Goal: Task Accomplishment & Management: Complete application form

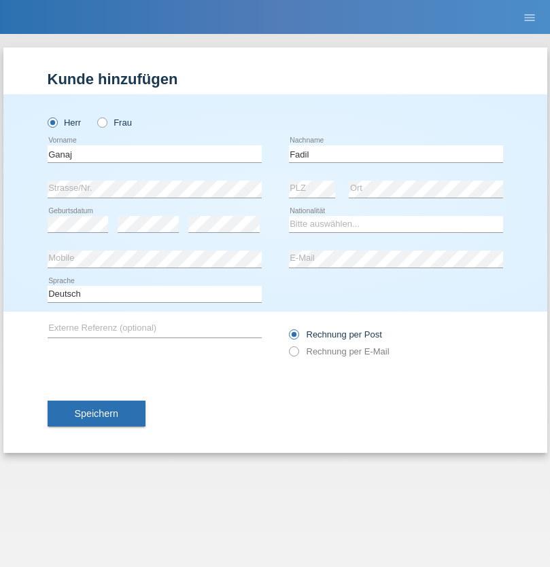
type input "Fadil"
select select "XK"
select select "C"
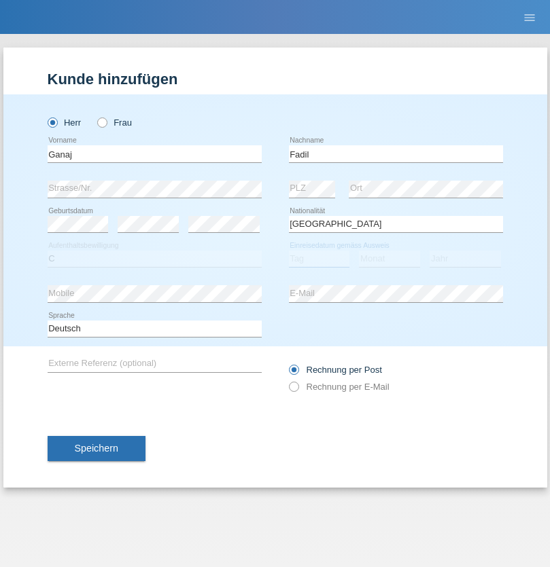
select select "10"
select select "08"
select select "2021"
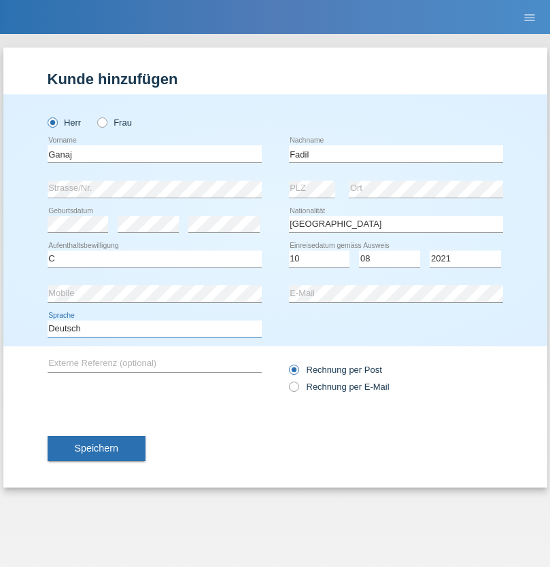
select select "en"
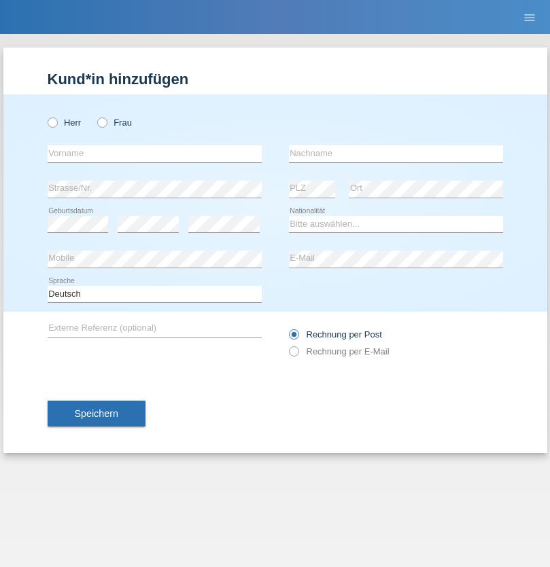
radio input "true"
click at [154, 154] on input "text" at bounding box center [155, 153] width 214 height 17
type input "Ibrahim"
click at [396, 154] on input "text" at bounding box center [396, 153] width 214 height 17
type input "Muja"
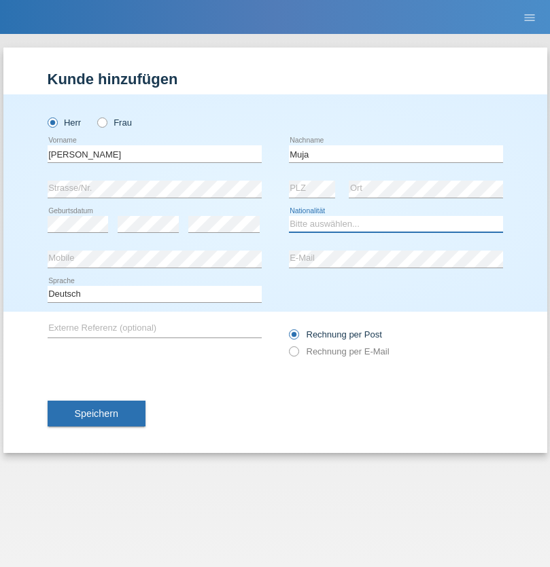
select select "XK"
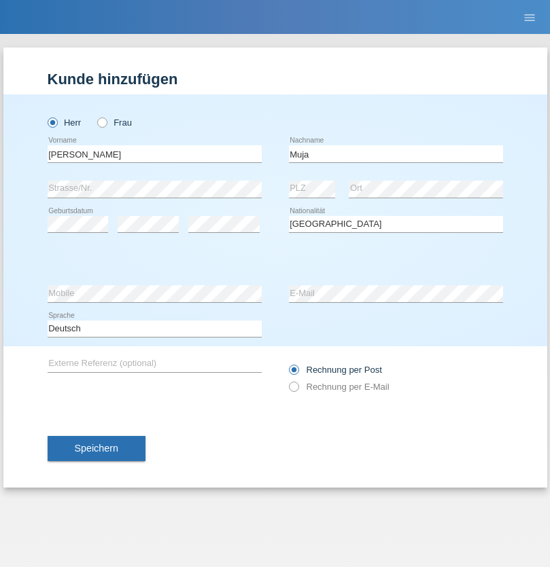
select select "C"
select select "03"
select select "07"
select select "2021"
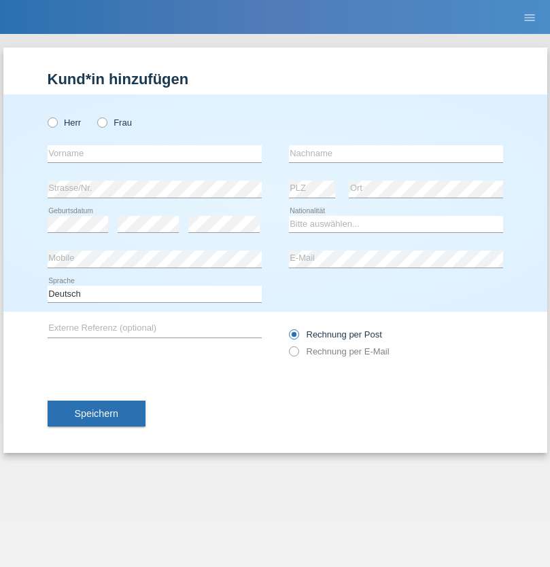
radio input "true"
click at [154, 154] on input "text" at bounding box center [155, 153] width 214 height 17
type input "[PERSON_NAME]"
click at [396, 154] on input "text" at bounding box center [396, 153] width 214 height 17
type input "Berger"
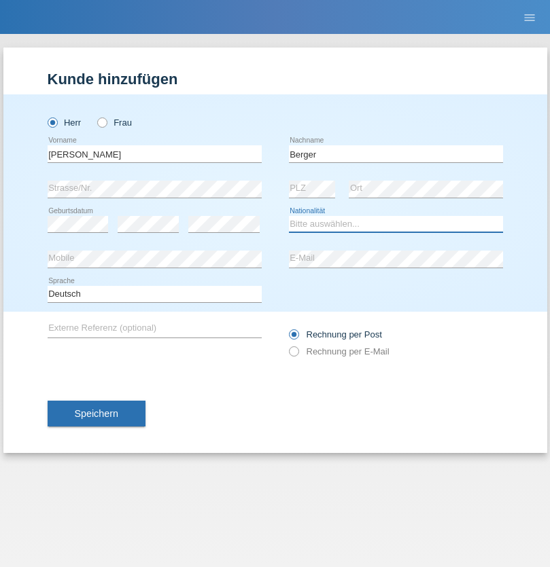
select select "CH"
radio input "true"
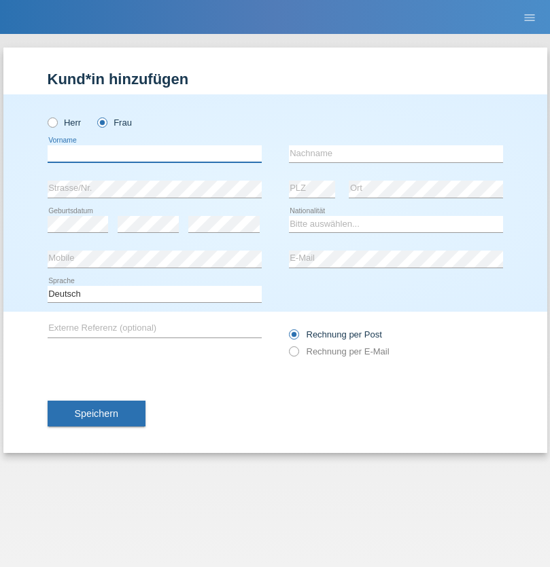
click at [154, 154] on input "text" at bounding box center [155, 153] width 214 height 17
type input "Teixeira da Silva Moço"
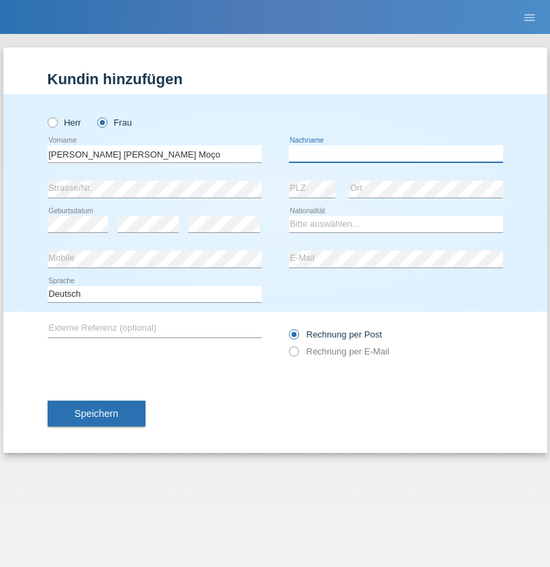
click at [396, 154] on input "text" at bounding box center [396, 153] width 214 height 17
type input "Paula"
select select "PT"
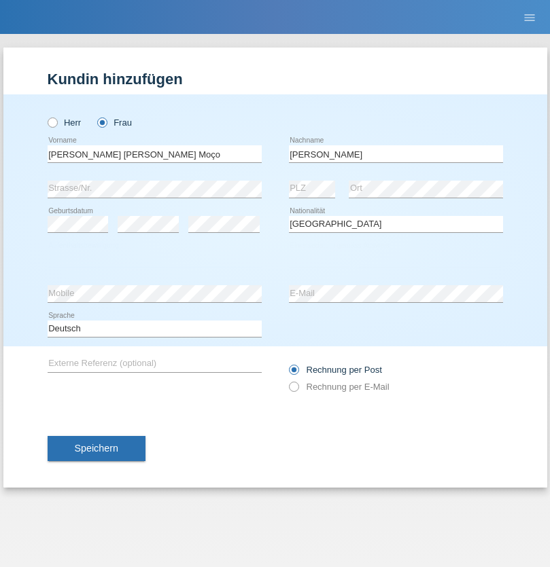
select select "C"
select select "28"
select select "03"
select select "2005"
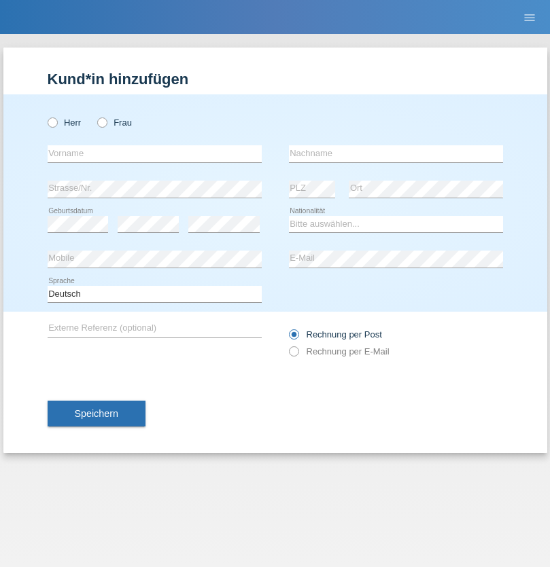
radio input "true"
click at [154, 154] on input "text" at bounding box center [155, 153] width 214 height 17
type input "Teklay"
click at [396, 154] on input "text" at bounding box center [396, 153] width 214 height 17
type input "Fiori"
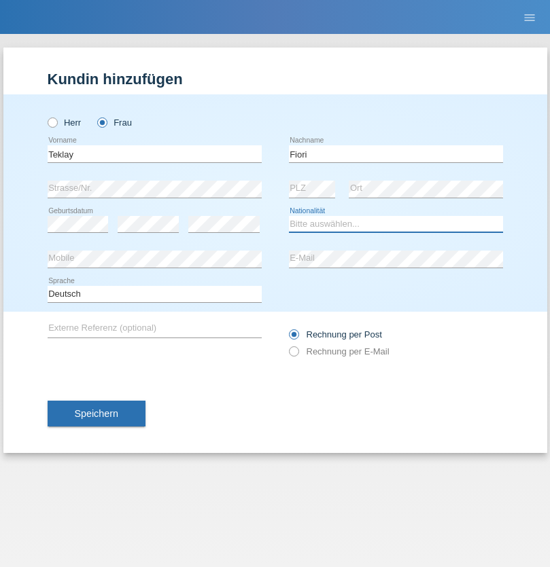
select select "ER"
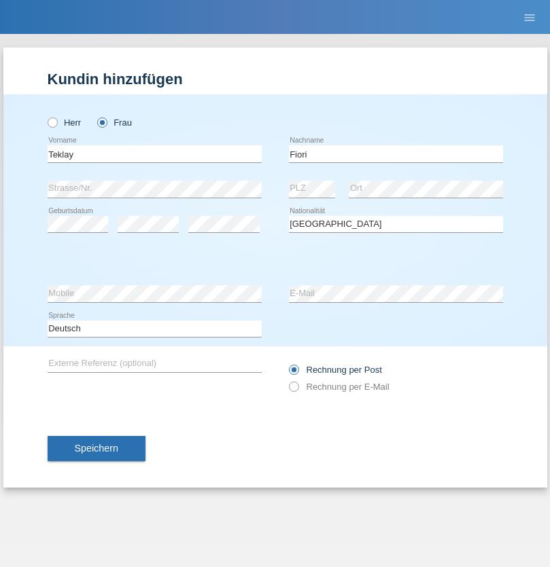
select select "C"
select select "10"
select select "08"
select select "2021"
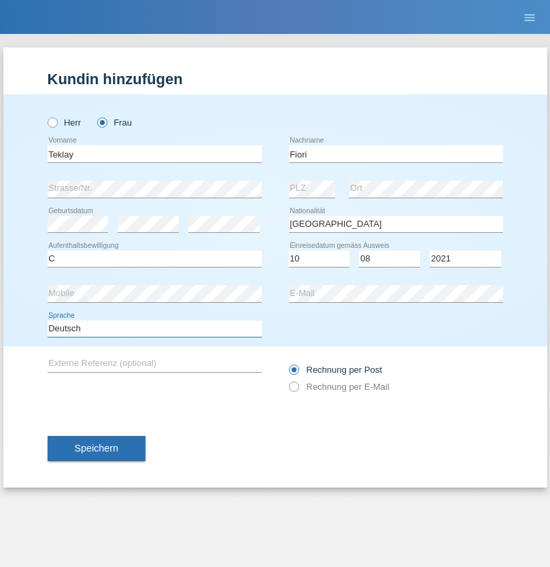
select select "en"
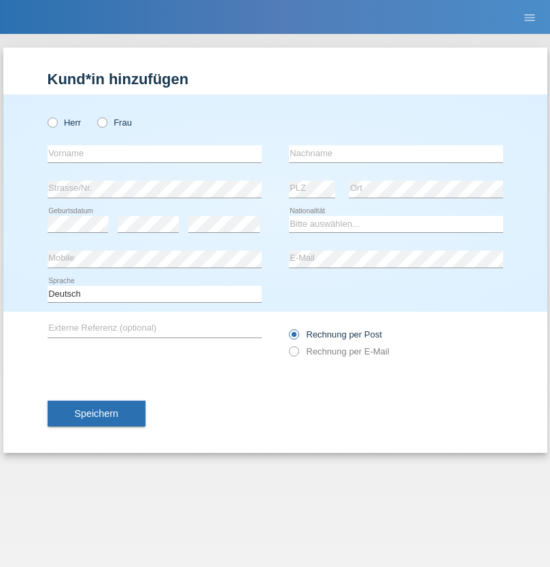
radio input "true"
click at [154, 154] on input "text" at bounding box center [155, 153] width 214 height 17
type input "Sadia"
click at [396, 154] on input "text" at bounding box center [396, 153] width 214 height 17
type input "Nejmaoui"
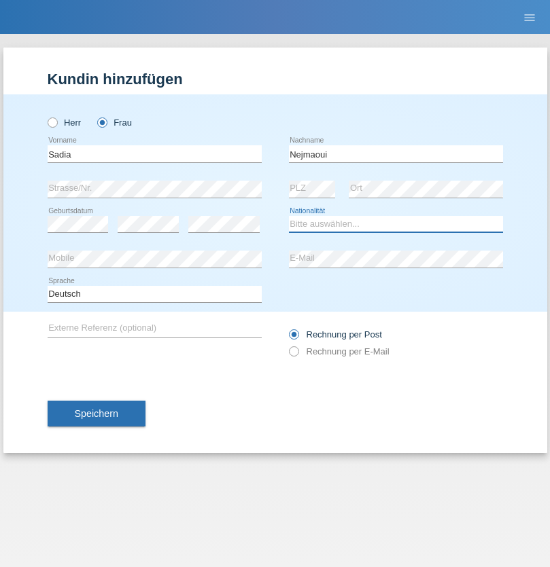
select select "MA"
select select "C"
select select "01"
select select "06"
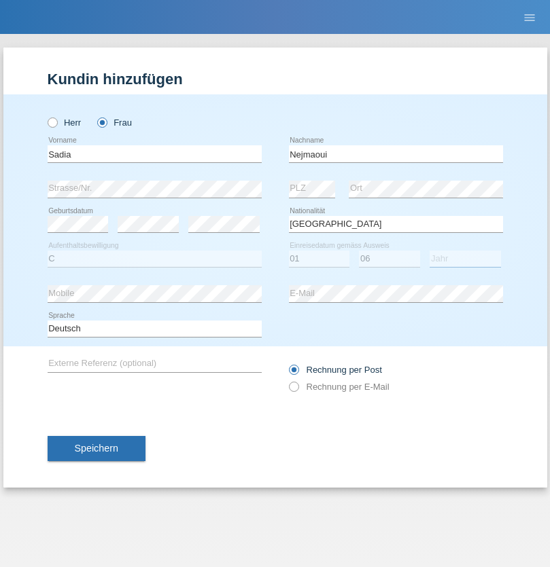
select select "1964"
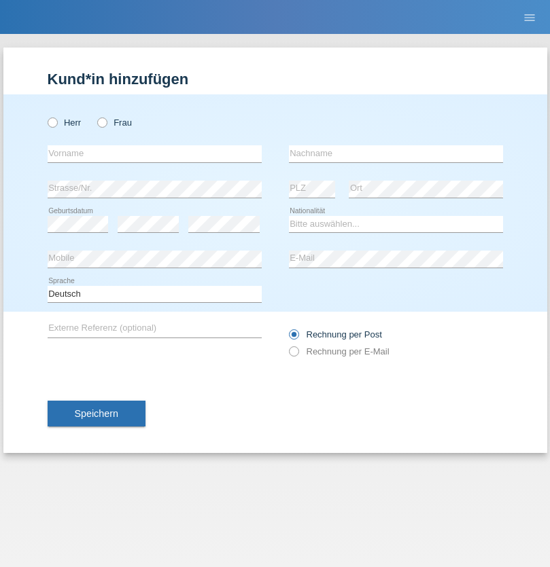
radio input "true"
click at [154, 154] on input "text" at bounding box center [155, 153] width 214 height 17
type input "[PERSON_NAME]"
click at [396, 154] on input "text" at bounding box center [396, 153] width 214 height 17
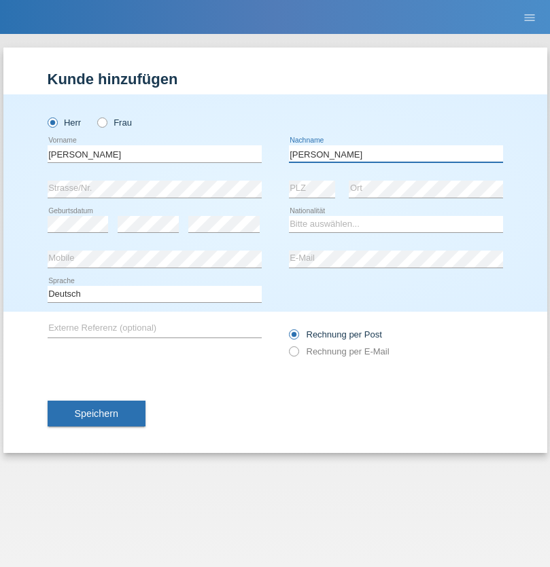
type input "[PERSON_NAME]"
select select "CH"
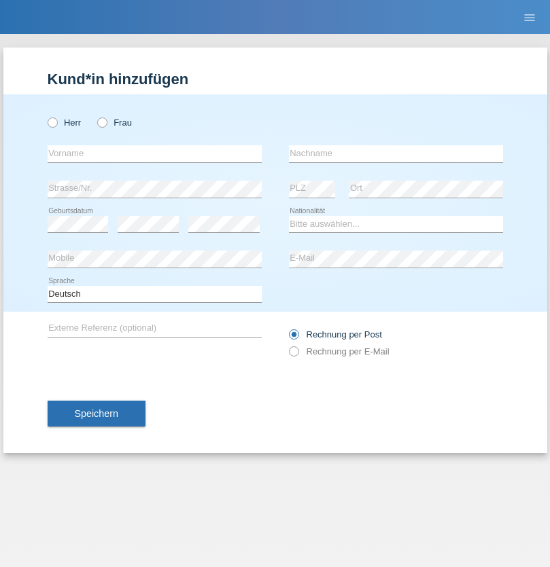
radio input "true"
click at [154, 154] on input "text" at bounding box center [155, 153] width 214 height 17
type input "Thivagaran"
click at [396, 154] on input "text" at bounding box center [396, 153] width 214 height 17
type input "Selvanayagam"
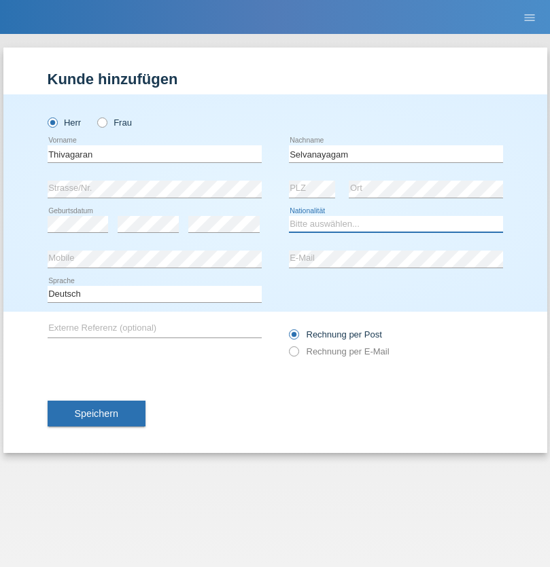
select select "LK"
select select "C"
select select "23"
select select "03"
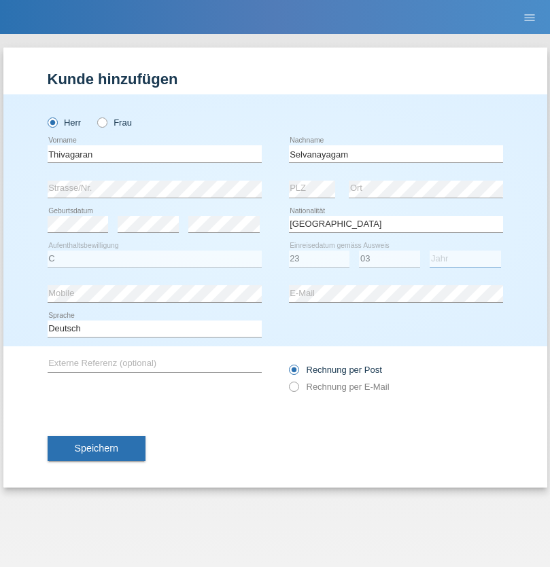
select select "2021"
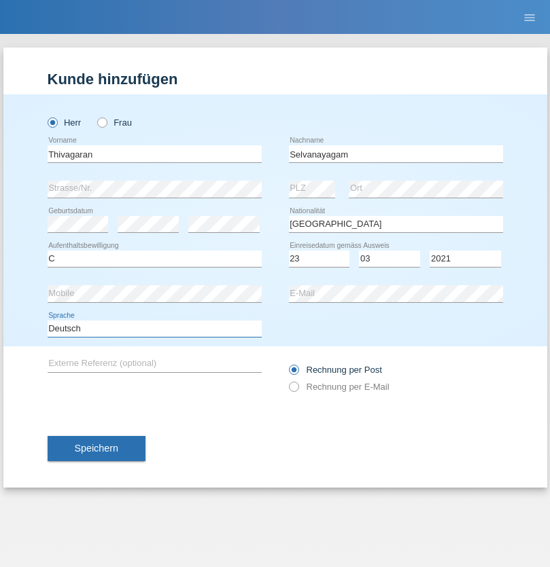
select select "en"
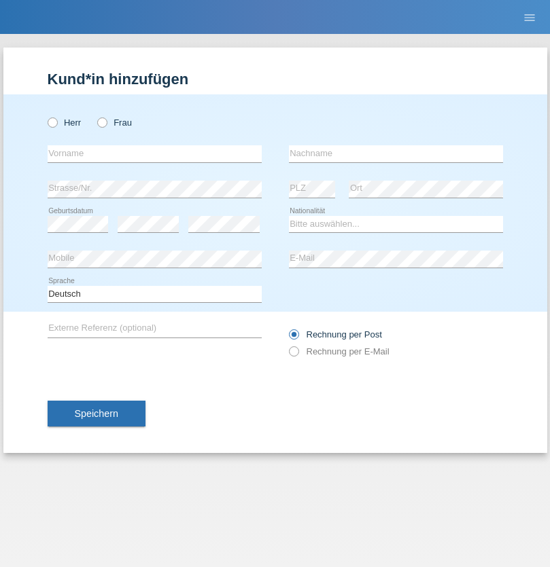
radio input "true"
click at [154, 154] on input "text" at bounding box center [155, 153] width 214 height 17
type input "[PERSON_NAME]"
click at [396, 154] on input "text" at bounding box center [396, 153] width 214 height 17
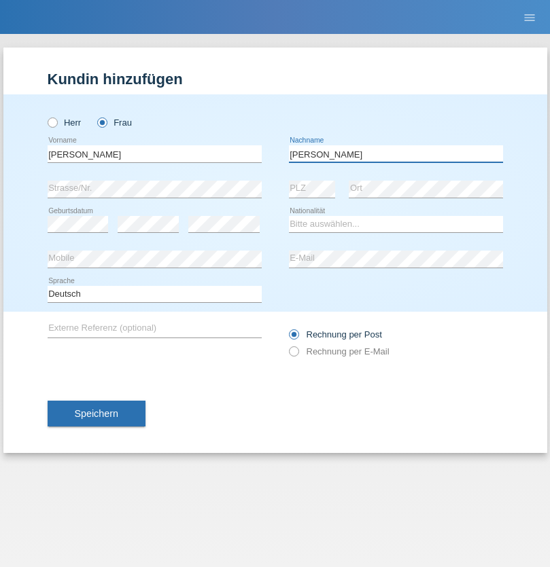
type input "[PERSON_NAME]"
select select "CH"
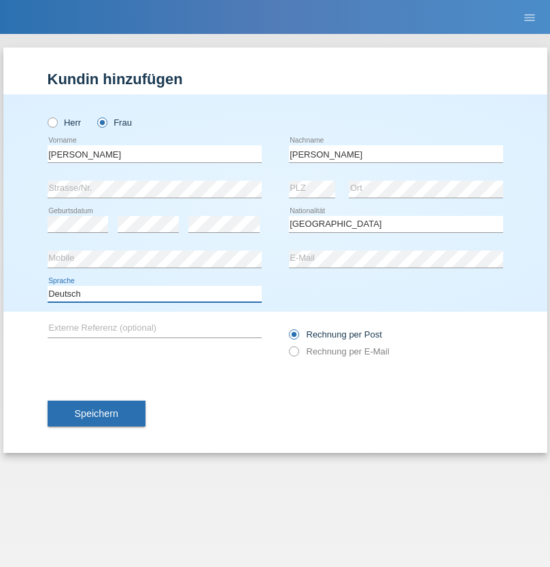
select select "en"
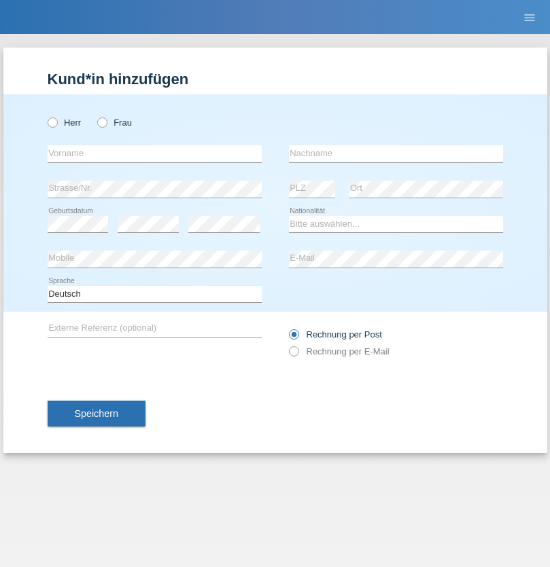
radio input "true"
click at [154, 154] on input "text" at bounding box center [155, 153] width 214 height 17
type input "Tymur"
click at [396, 154] on input "text" at bounding box center [396, 153] width 214 height 17
type input "Hunderchuk"
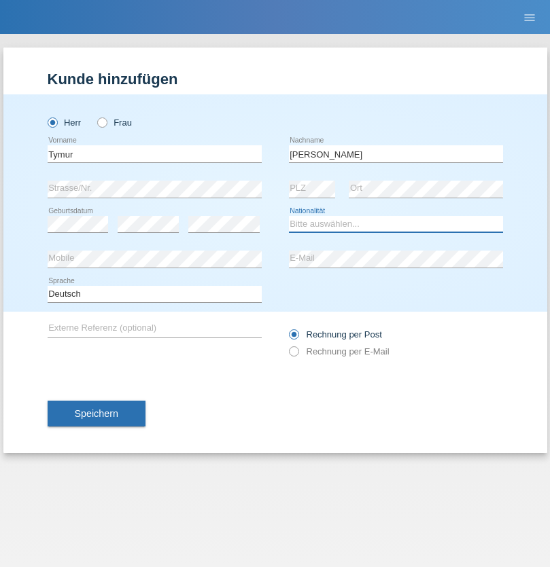
select select "UA"
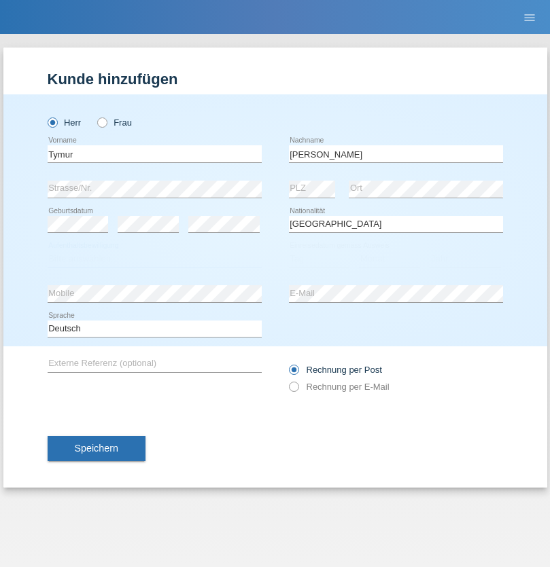
select select "C"
select select "20"
select select "08"
select select "2021"
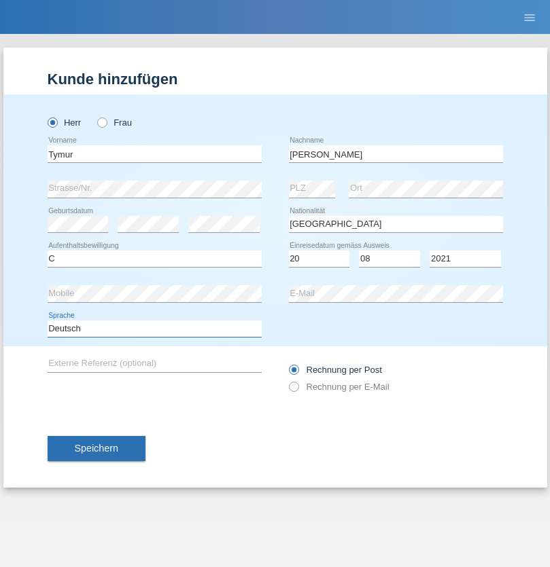
select select "en"
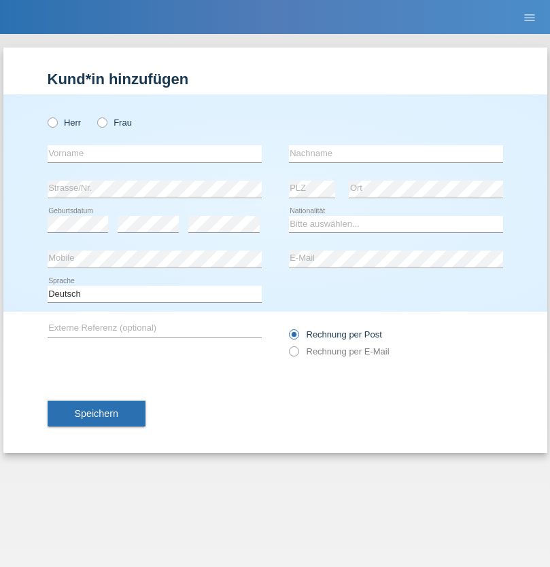
radio input "true"
click at [154, 154] on input "text" at bounding box center [155, 153] width 214 height 17
type input "Tymur"
click at [396, 154] on input "text" at bounding box center [396, 153] width 214 height 17
type input "Hunderchuj"
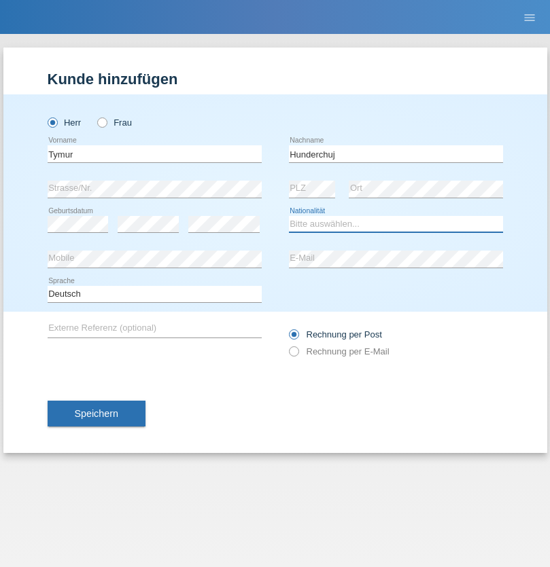
select select "UA"
select select "C"
select select "20"
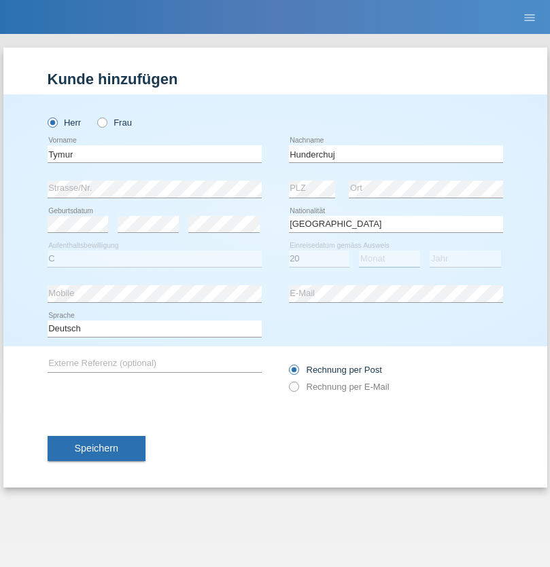
select select "08"
select select "2021"
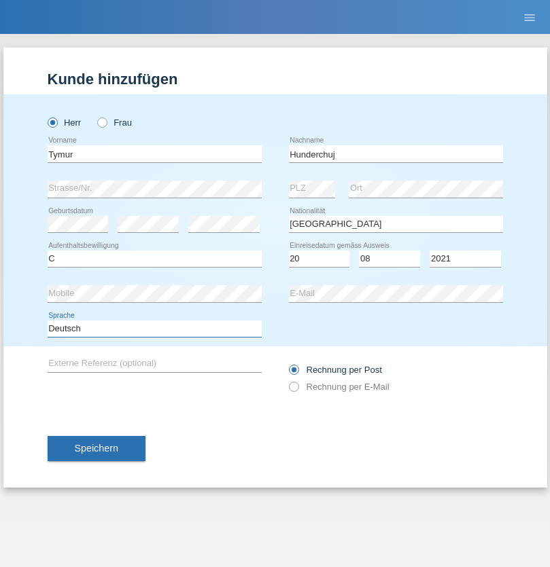
select select "en"
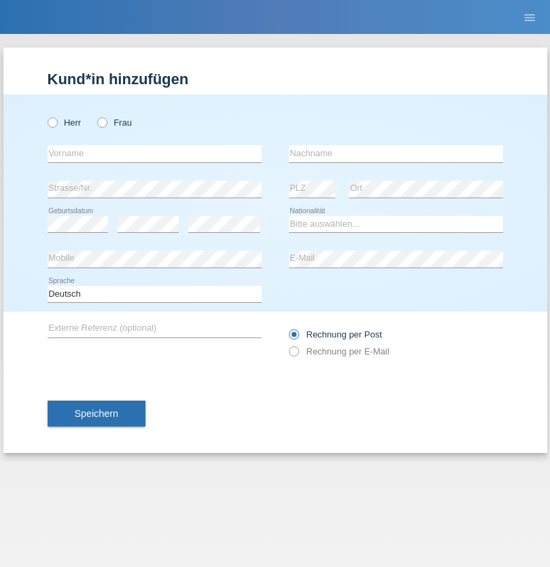
radio input "true"
click at [154, 154] on input "text" at bounding box center [155, 153] width 214 height 17
type input "[PERSON_NAME]"
click at [396, 154] on input "text" at bounding box center [396, 153] width 214 height 17
type input "Tropp"
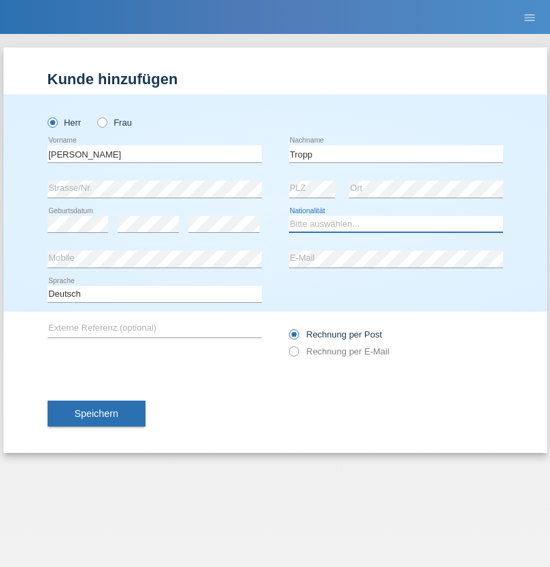
select select "SK"
select select "C"
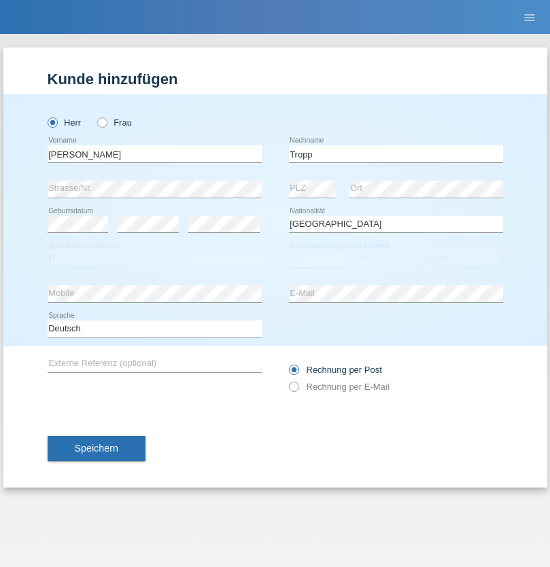
select select "10"
select select "08"
select select "2021"
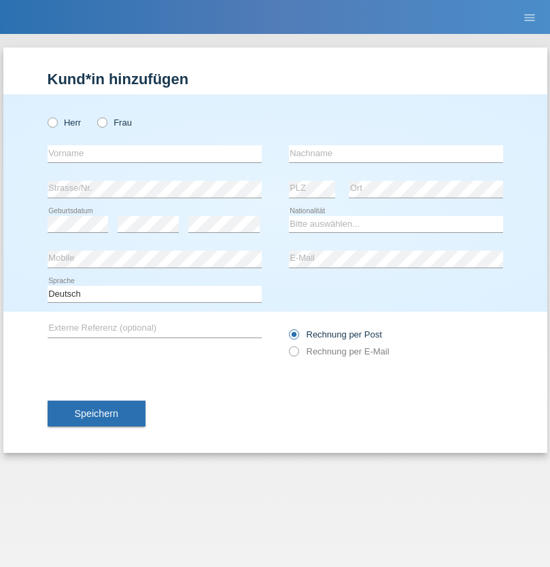
radio input "true"
click at [154, 154] on input "text" at bounding box center [155, 153] width 214 height 17
type input "Dirk"
click at [396, 154] on input "text" at bounding box center [396, 153] width 214 height 17
type input "Ringle"
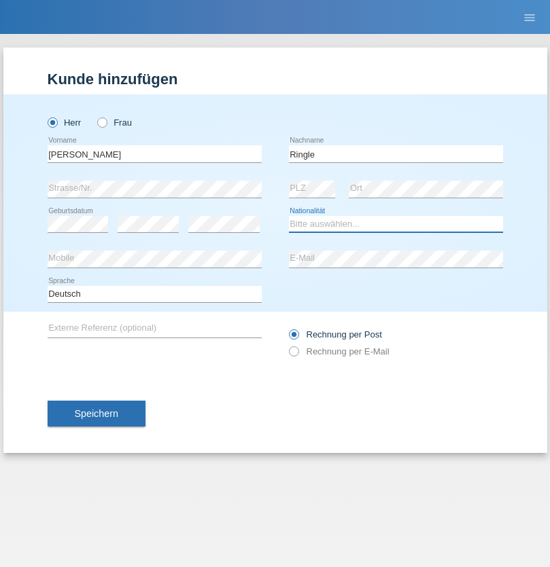
select select "DE"
select select "C"
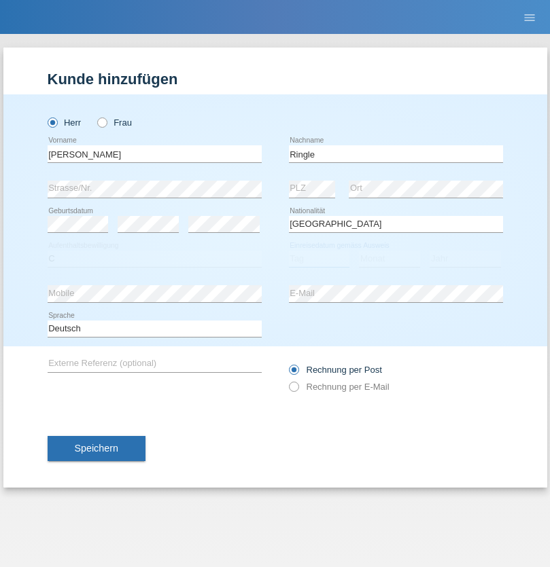
select select "06"
select select "01"
select select "2021"
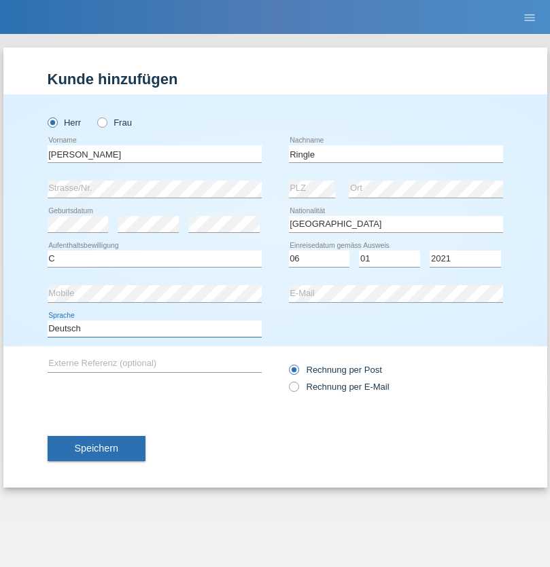
select select "en"
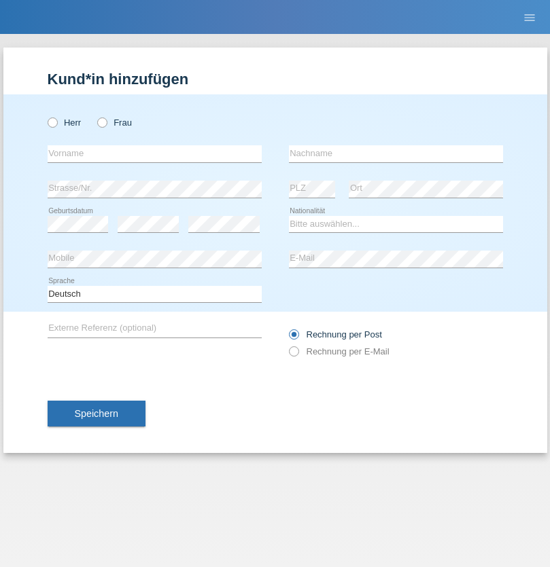
radio input "true"
click at [154, 154] on input "text" at bounding box center [155, 153] width 214 height 17
type input "Junior"
click at [396, 154] on input "text" at bounding box center [396, 153] width 214 height 17
type input "[PERSON_NAME]"
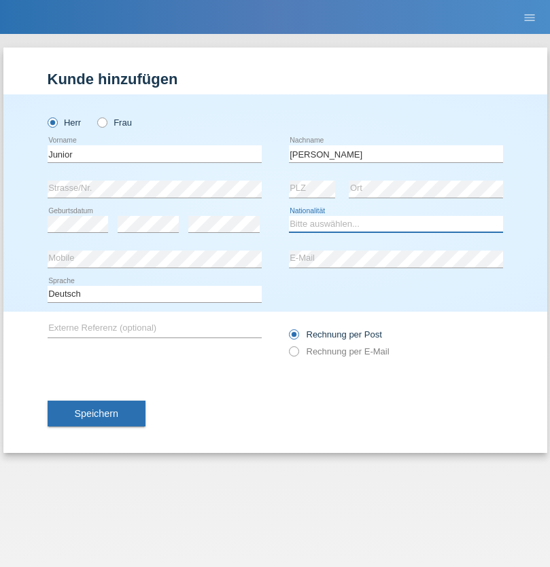
select select "CH"
radio input "true"
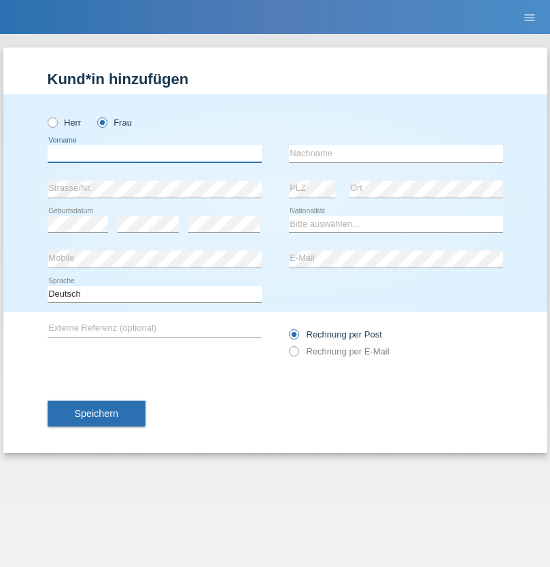
click at [154, 154] on input "text" at bounding box center [155, 153] width 214 height 17
type input "Maria Fernanda"
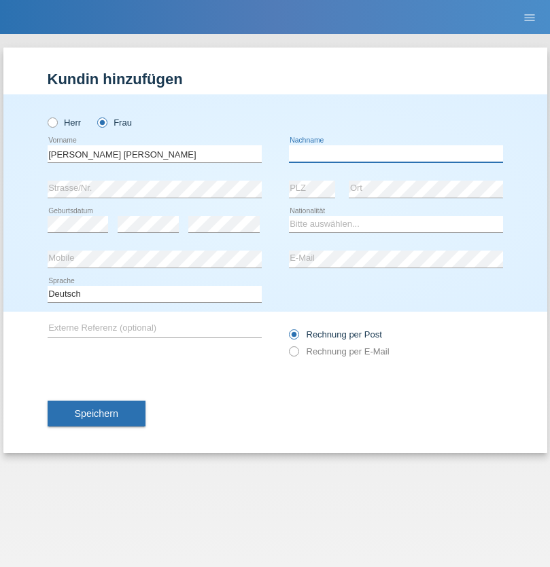
click at [396, 154] on input "text" at bounding box center [396, 153] width 214 height 17
type input "Knusel Campillo"
select select "CH"
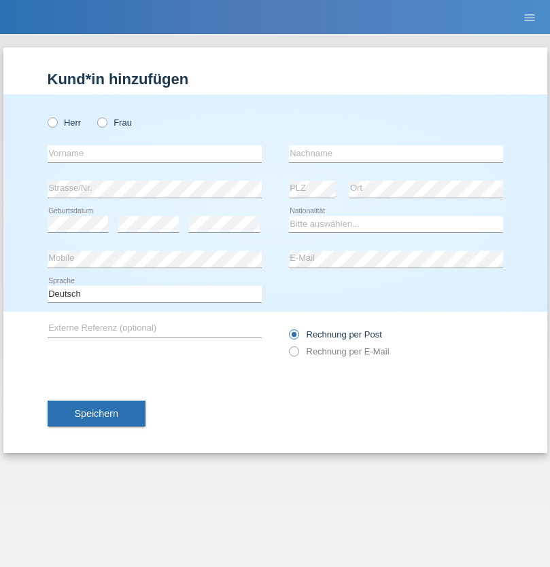
radio input "true"
click at [154, 154] on input "text" at bounding box center [155, 153] width 214 height 17
type input "Beqiri"
click at [396, 154] on input "text" at bounding box center [396, 153] width 214 height 17
type input "Shpresa"
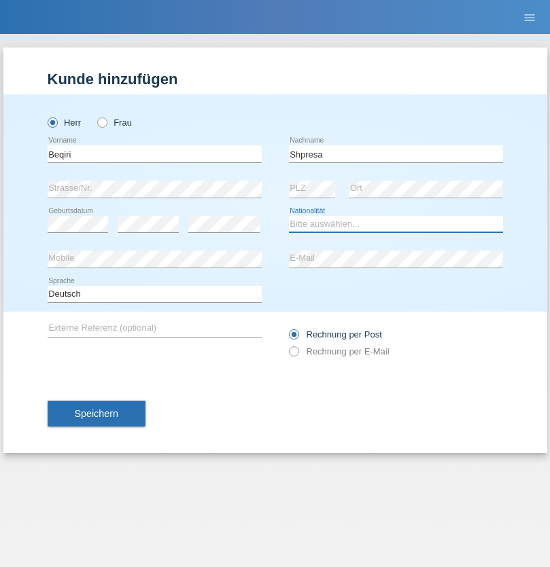
select select "XK"
select select "C"
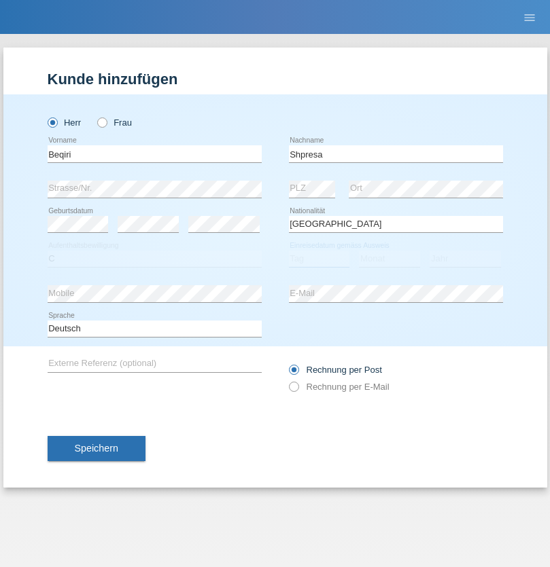
select select "08"
select select "02"
select select "1979"
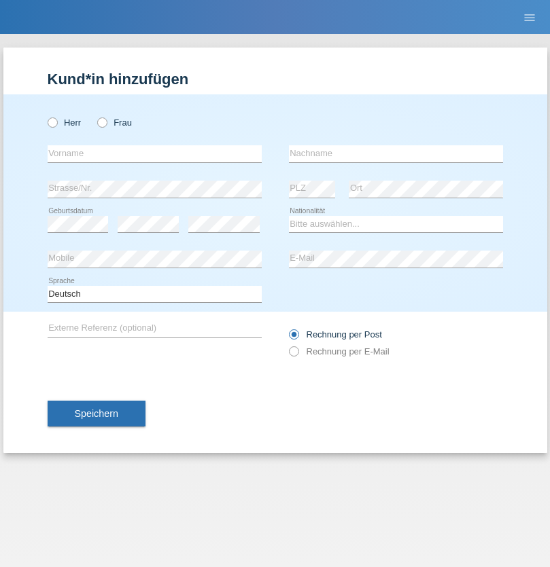
radio input "true"
click at [154, 154] on input "text" at bounding box center [155, 153] width 214 height 17
type input "[PERSON_NAME]"
click at [396, 154] on input "text" at bounding box center [396, 153] width 214 height 17
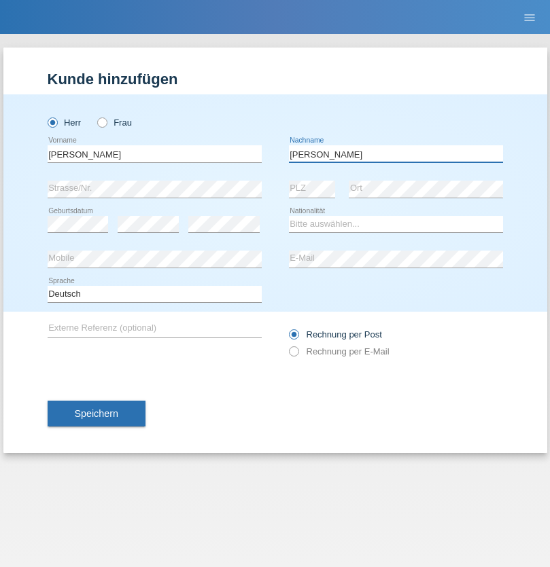
type input "[PERSON_NAME]"
select select "CH"
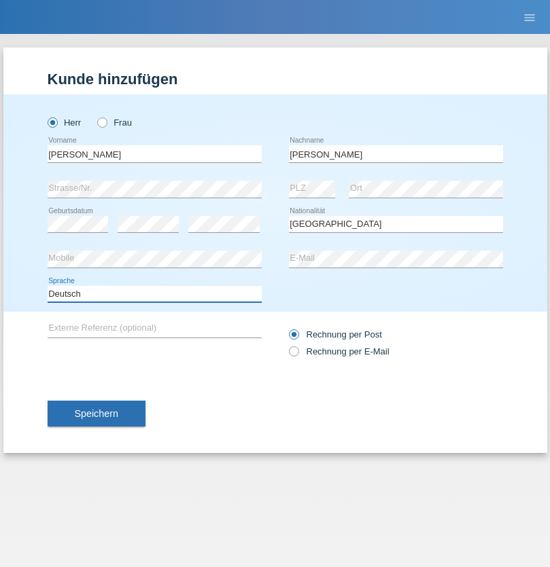
select select "en"
